Goal: Transaction & Acquisition: Book appointment/travel/reservation

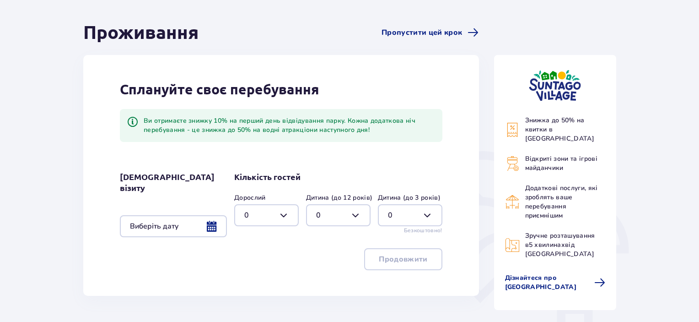
scroll to position [152, 0]
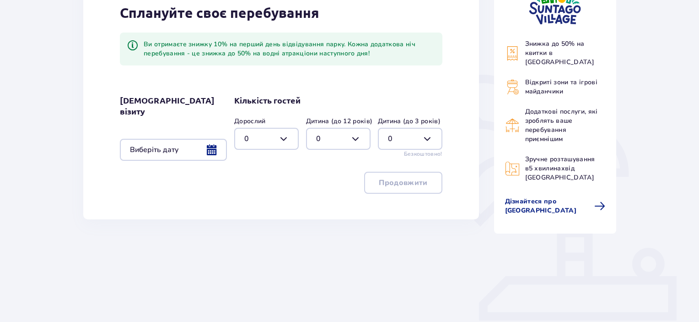
click at [216, 139] on div at bounding box center [173, 150] width 107 height 22
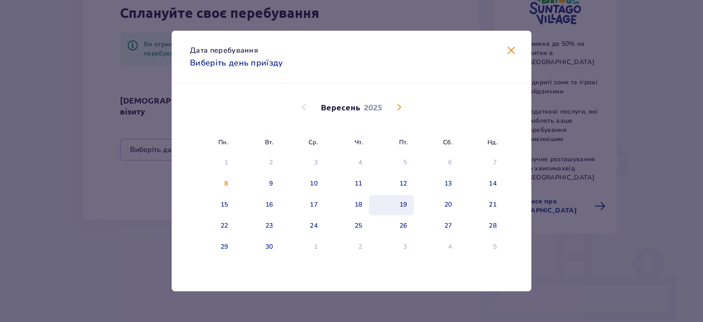
click at [402, 208] on div "19" at bounding box center [404, 204] width 8 height 9
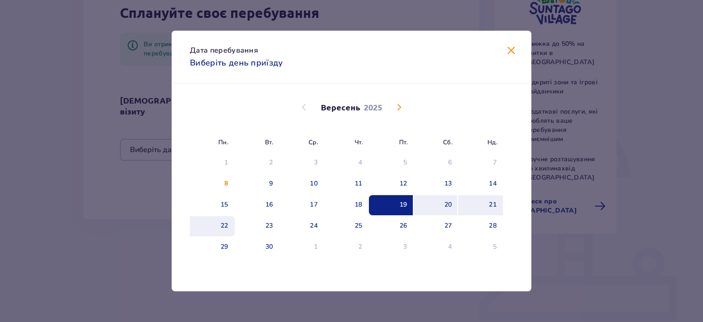
click at [227, 228] on div "22" at bounding box center [225, 225] width 8 height 9
type input "19.09.25 - 22.09.25"
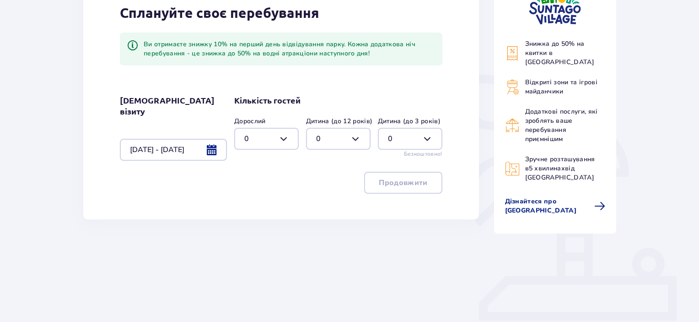
click at [284, 134] on div at bounding box center [266, 139] width 65 height 22
click at [251, 182] on div "1" at bounding box center [266, 186] width 44 height 10
type input "1"
click at [355, 134] on div at bounding box center [338, 139] width 65 height 22
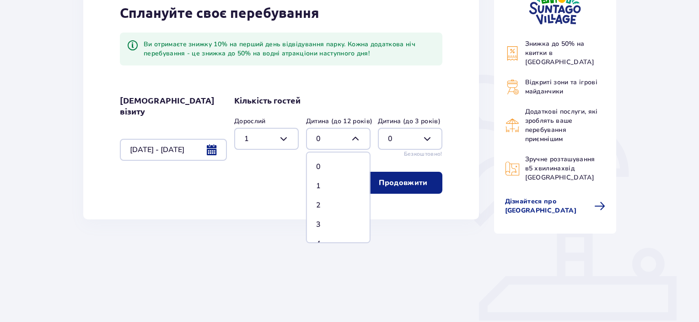
click at [322, 186] on div "1" at bounding box center [338, 186] width 44 height 10
click at [362, 135] on div at bounding box center [338, 139] width 65 height 22
click at [322, 200] on div "2" at bounding box center [338, 205] width 44 height 10
type input "2"
click at [406, 183] on p "Продовжити" at bounding box center [403, 183] width 49 height 10
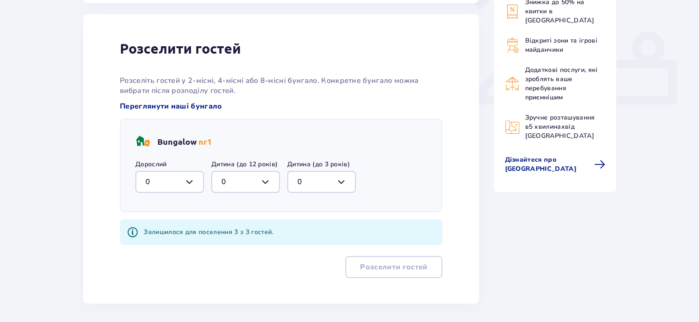
scroll to position [369, 0]
click at [194, 175] on div at bounding box center [169, 181] width 69 height 22
drag, startPoint x: 158, startPoint y: 228, endPoint x: 253, endPoint y: 178, distance: 107.7
click at [158, 227] on div "1" at bounding box center [170, 228] width 49 height 10
type input "1"
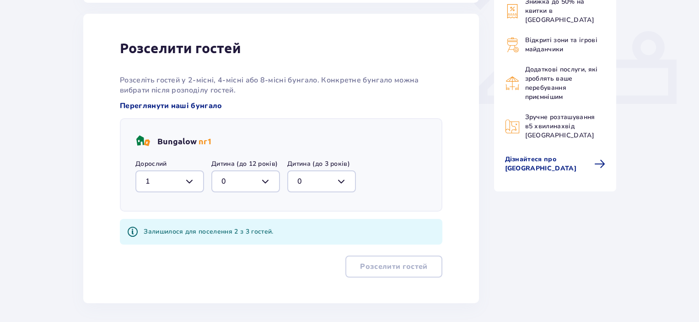
click at [262, 173] on div at bounding box center [245, 181] width 69 height 22
click at [239, 243] on div "2" at bounding box center [246, 248] width 49 height 10
type input "2"
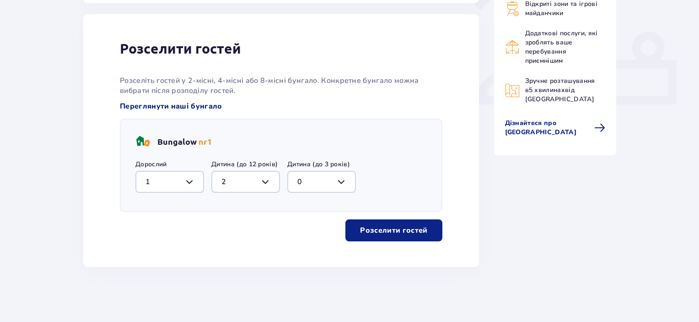
scroll to position [365, 0]
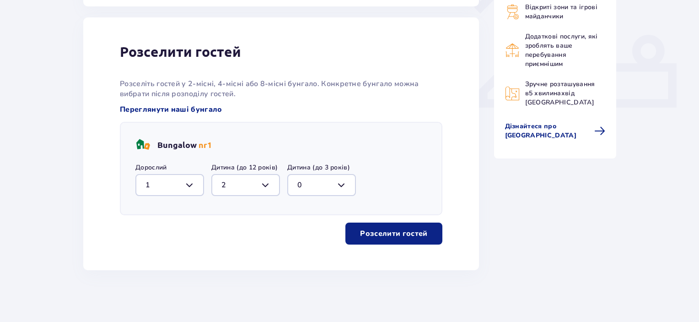
click at [379, 229] on p "Розселити гостей" at bounding box center [393, 233] width 67 height 10
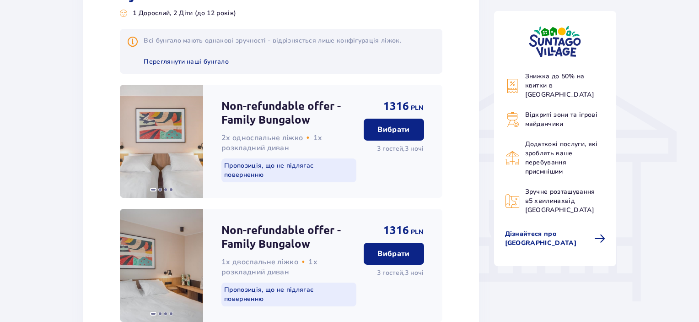
scroll to position [610, 0]
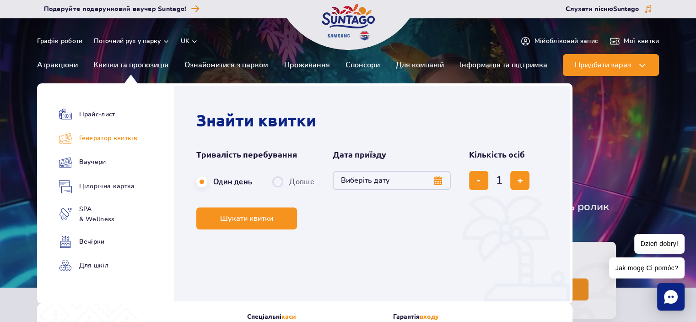
click at [117, 139] on link "Генератор квитків" at bounding box center [98, 138] width 78 height 13
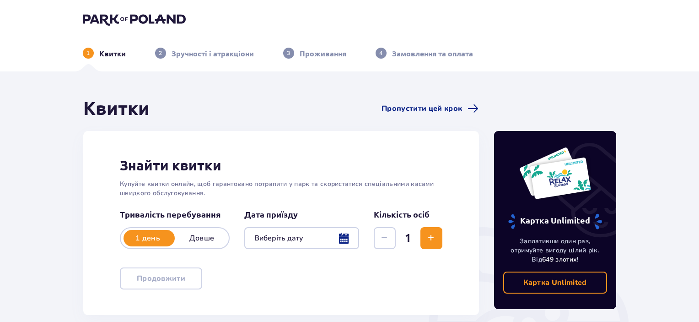
click at [222, 239] on p "Довше" at bounding box center [202, 238] width 54 height 10
click at [151, 240] on p "1 день" at bounding box center [148, 238] width 54 height 10
drag, startPoint x: 203, startPoint y: 239, endPoint x: 269, endPoint y: 233, distance: 65.7
click at [204, 239] on p "Довше" at bounding box center [202, 238] width 54 height 10
click at [309, 238] on div at bounding box center [301, 238] width 115 height 22
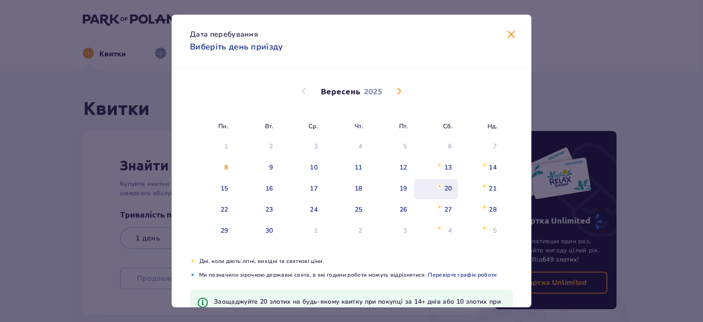
click at [448, 185] on div "20" at bounding box center [448, 188] width 8 height 9
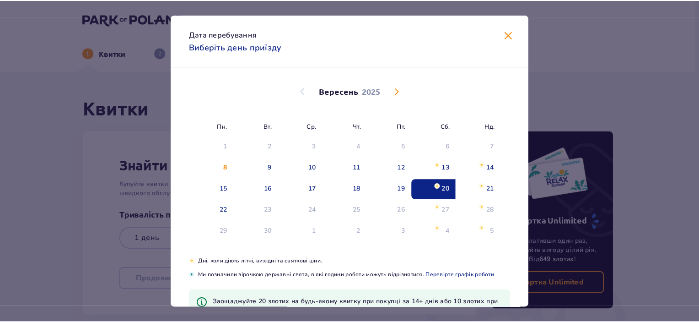
scroll to position [33, 0]
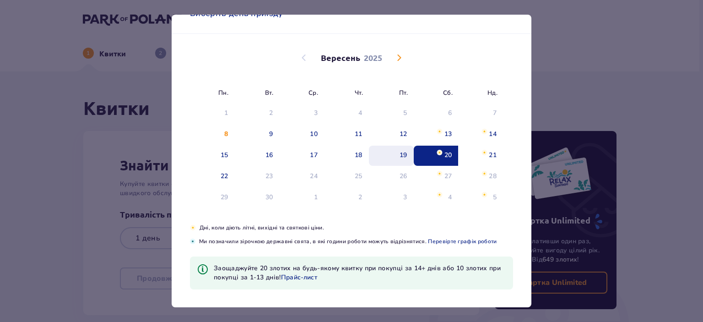
click at [396, 150] on div "19" at bounding box center [391, 156] width 45 height 20
click at [402, 153] on div "19" at bounding box center [404, 155] width 8 height 9
click at [347, 148] on div "Пн. Вт. Ср. Чт. Пт. Сб. Нд. [DATE] 28 29 30 31 1 2 3 4 5 6 7 8 9 10 11 12 13 14…" at bounding box center [352, 128] width 360 height 189
click at [364, 144] on div "Пн. Вт. Ср. Чт. Пт. Сб. Нд. [DATE] 28 29 30 31 1 2 3 4 5 6 7 8 9 10 11 12 13 14…" at bounding box center [352, 128] width 360 height 189
type input "[DATE]"
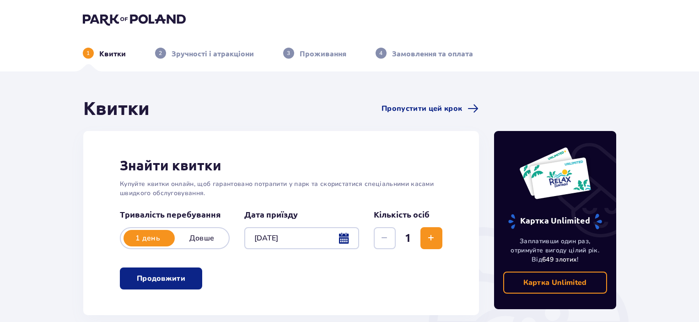
scroll to position [76, 0]
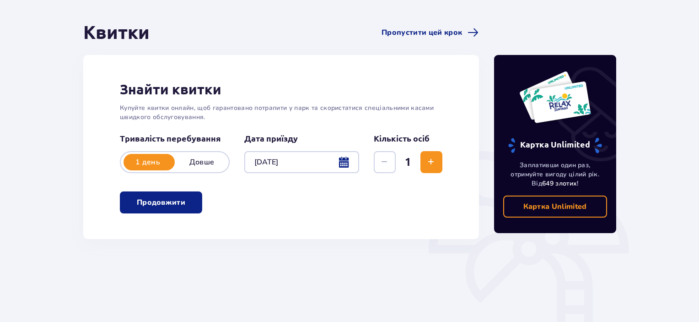
click at [177, 205] on p "Продовжити" at bounding box center [161, 202] width 49 height 10
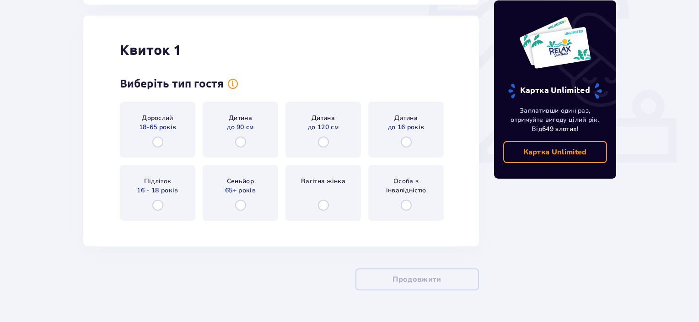
scroll to position [315, 0]
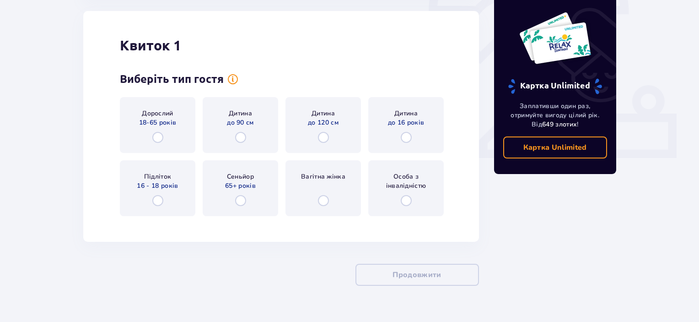
click at [156, 130] on div "Дорослий 18-65 років" at bounding box center [158, 125] width 76 height 56
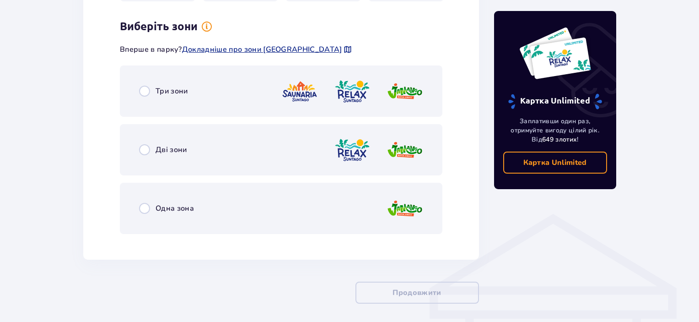
scroll to position [538, 0]
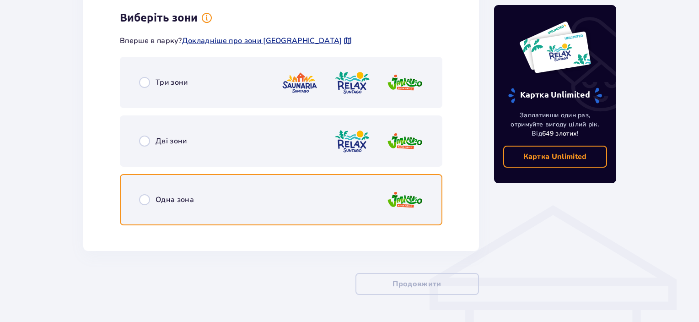
click at [141, 200] on input "radio" at bounding box center [144, 199] width 11 height 11
radio input "true"
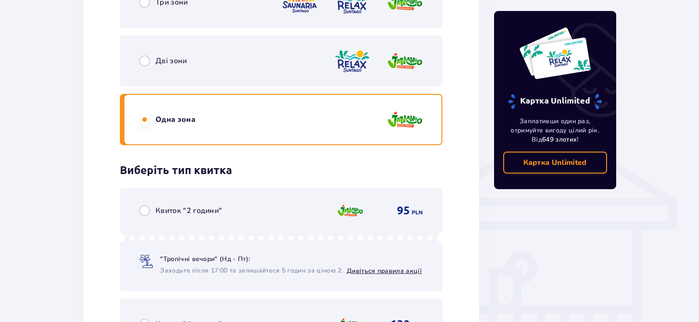
scroll to position [390, 0]
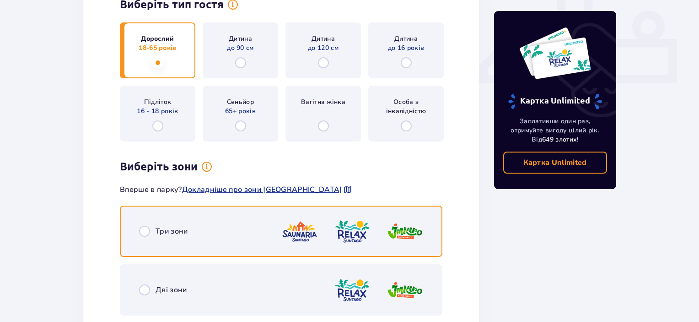
click at [146, 230] on input "radio" at bounding box center [144, 231] width 11 height 11
radio input "true"
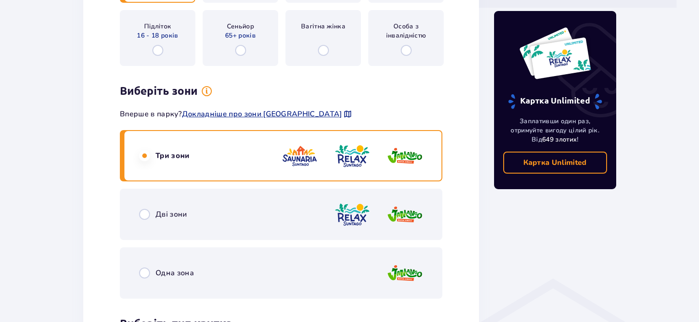
scroll to position [313, 0]
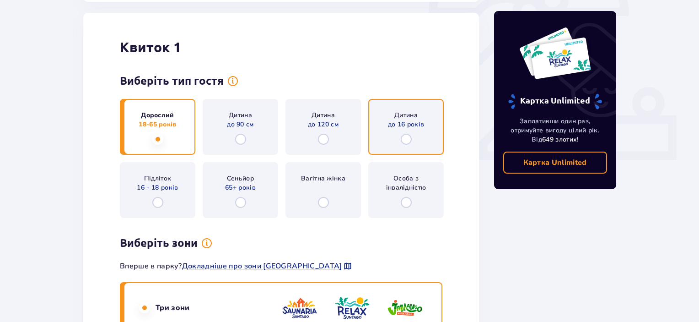
click at [407, 140] on input "radio" at bounding box center [406, 139] width 11 height 11
radio input "true"
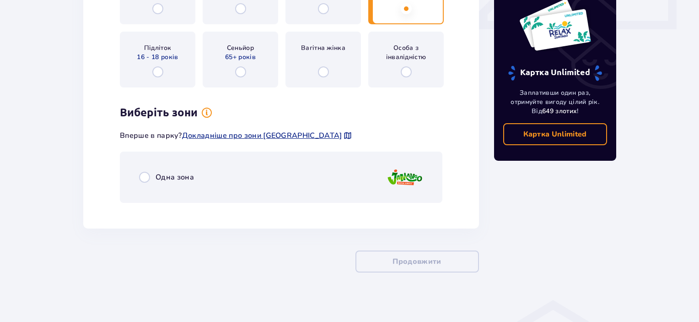
scroll to position [449, 0]
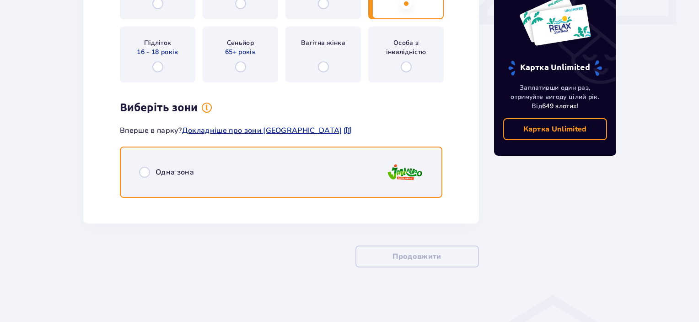
click at [146, 173] on input "radio" at bounding box center [144, 172] width 11 height 11
radio input "true"
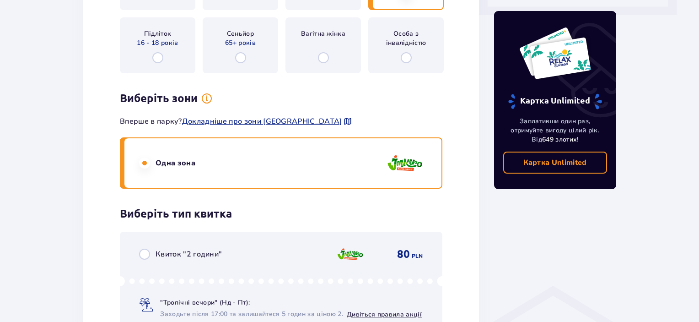
scroll to position [0, 0]
